Goal: Task Accomplishment & Management: Use online tool/utility

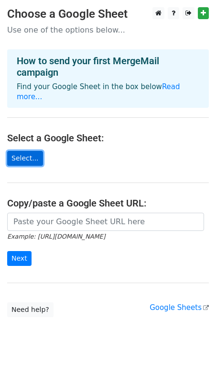
click at [27, 151] on link "Select..." at bounding box center [25, 158] width 36 height 15
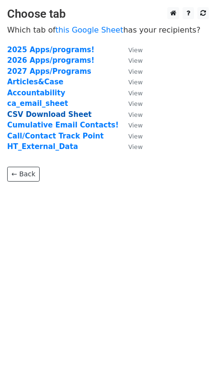
click at [30, 113] on strong "CSV Download Sheet" at bounding box center [49, 114] width 85 height 9
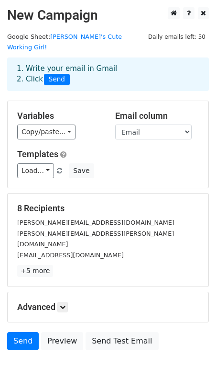
scroll to position [18, 0]
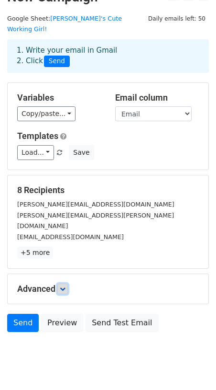
click at [66, 283] on link at bounding box center [62, 288] width 11 height 11
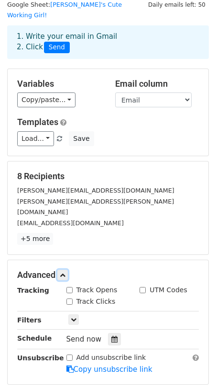
scroll to position [0, 0]
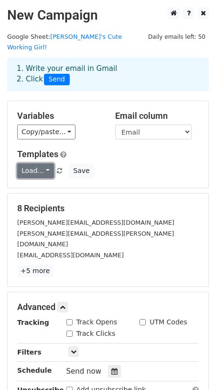
click at [40, 165] on link "Load..." at bounding box center [35, 170] width 37 height 15
click at [45, 163] on link "Load..." at bounding box center [35, 170] width 37 height 15
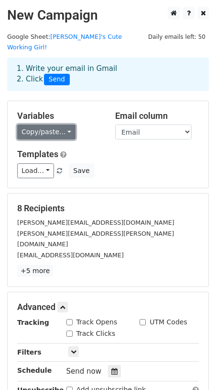
click at [53, 125] on link "Copy/paste..." at bounding box center [46, 131] width 58 height 15
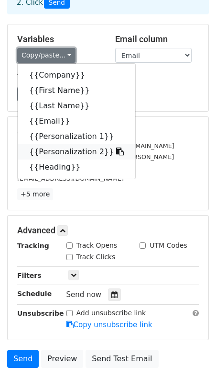
scroll to position [82, 0]
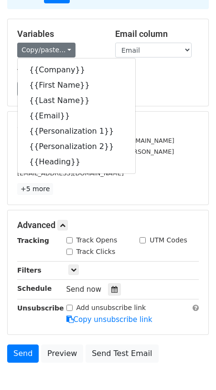
click at [92, 43] on div "Copy/paste... {{Company}} {{First Name}} {{Last Name}} {{Email}} {{Personalizat…" at bounding box center [59, 50] width 84 height 15
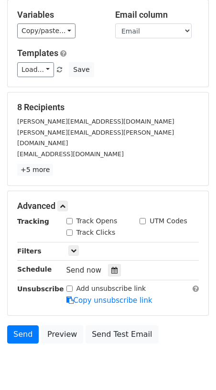
scroll to position [103, 0]
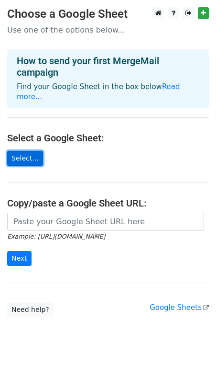
click at [25, 151] on link "Select..." at bounding box center [25, 158] width 36 height 15
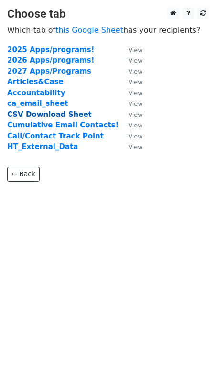
click at [36, 114] on strong "CSV Download Sheet" at bounding box center [49, 114] width 85 height 9
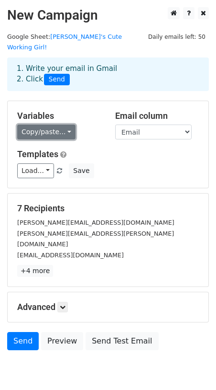
click at [44, 124] on link "Copy/paste..." at bounding box center [46, 131] width 58 height 15
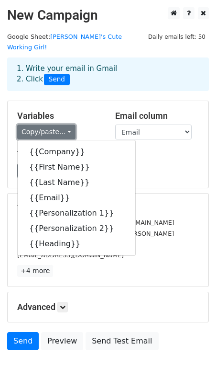
click at [44, 124] on link "Copy/paste..." at bounding box center [46, 131] width 58 height 15
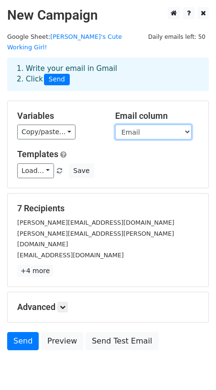
click at [147, 124] on select "Company First Name Last Name Email Personalization 1 Personalization 2 Heading" at bounding box center [153, 131] width 77 height 15
click at [115, 124] on select "Company First Name Last Name Email Personalization 1 Personalization 2 Heading" at bounding box center [153, 131] width 77 height 15
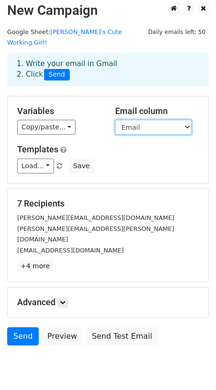
scroll to position [0, 0]
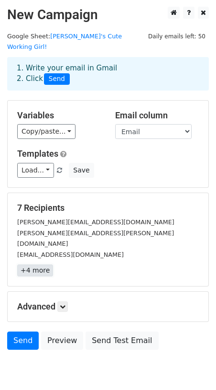
click at [36, 264] on link "+4 more" at bounding box center [35, 270] width 36 height 12
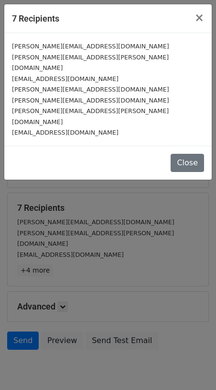
click at [102, 226] on div "7 Recipients × [PERSON_NAME][EMAIL_ADDRESS][DOMAIN_NAME] [PERSON_NAME][DOMAIN_N…" at bounding box center [108, 195] width 216 height 390
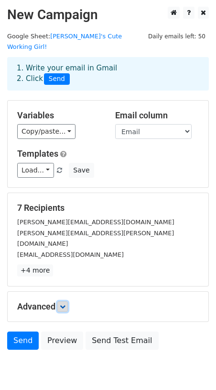
click at [62, 304] on icon at bounding box center [63, 307] width 6 height 6
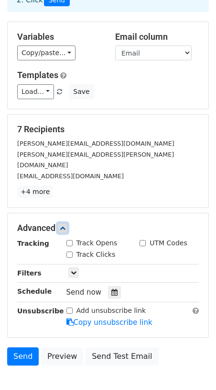
scroll to position [111, 0]
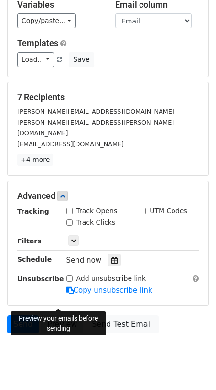
click at [57, 315] on link "Preview" at bounding box center [62, 324] width 42 height 18
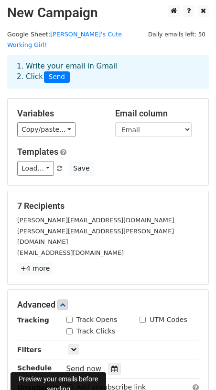
scroll to position [0, 0]
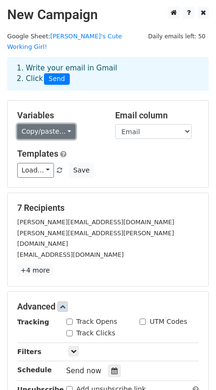
click at [49, 124] on link "Copy/paste..." at bounding box center [46, 131] width 58 height 15
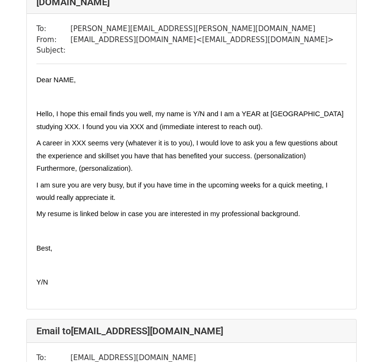
scroll to position [449, 0]
